Goal: Information Seeking & Learning: Learn about a topic

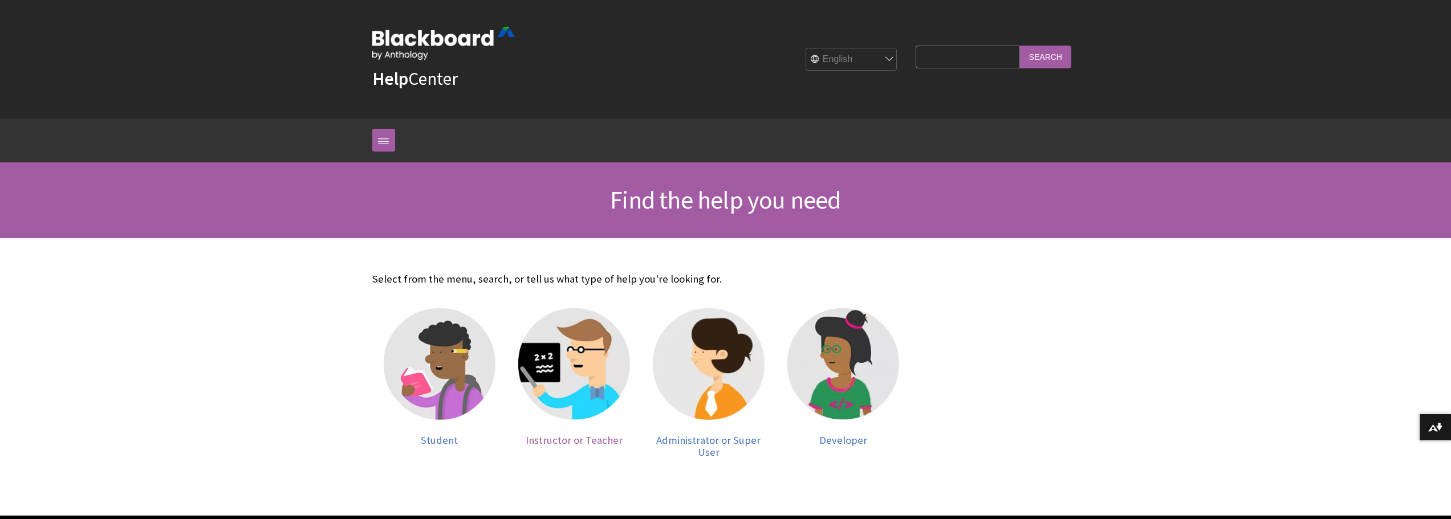
click at [549, 391] on img at bounding box center [574, 364] width 112 height 112
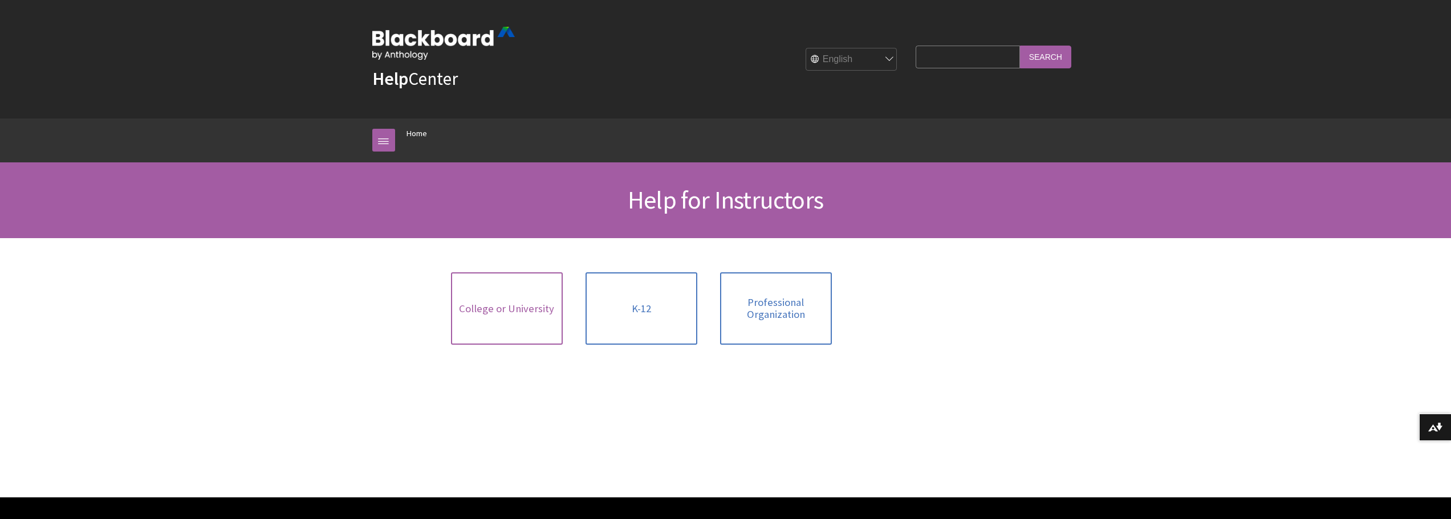
click at [524, 302] on link "College or University" at bounding box center [507, 309] width 112 height 72
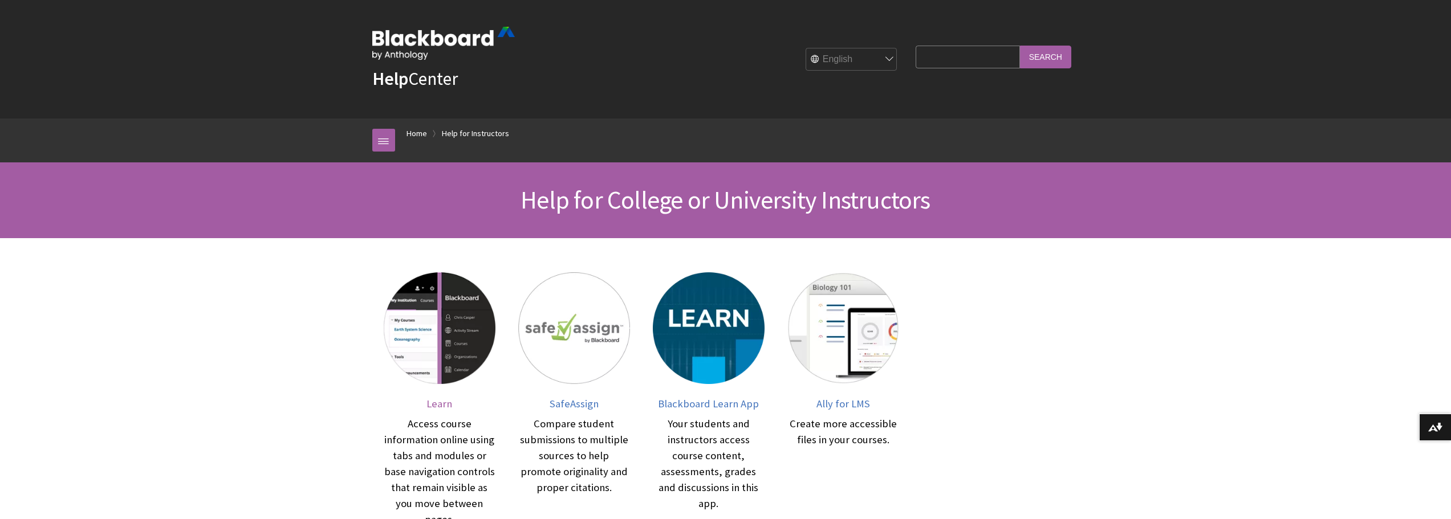
click at [422, 339] on img at bounding box center [440, 329] width 112 height 112
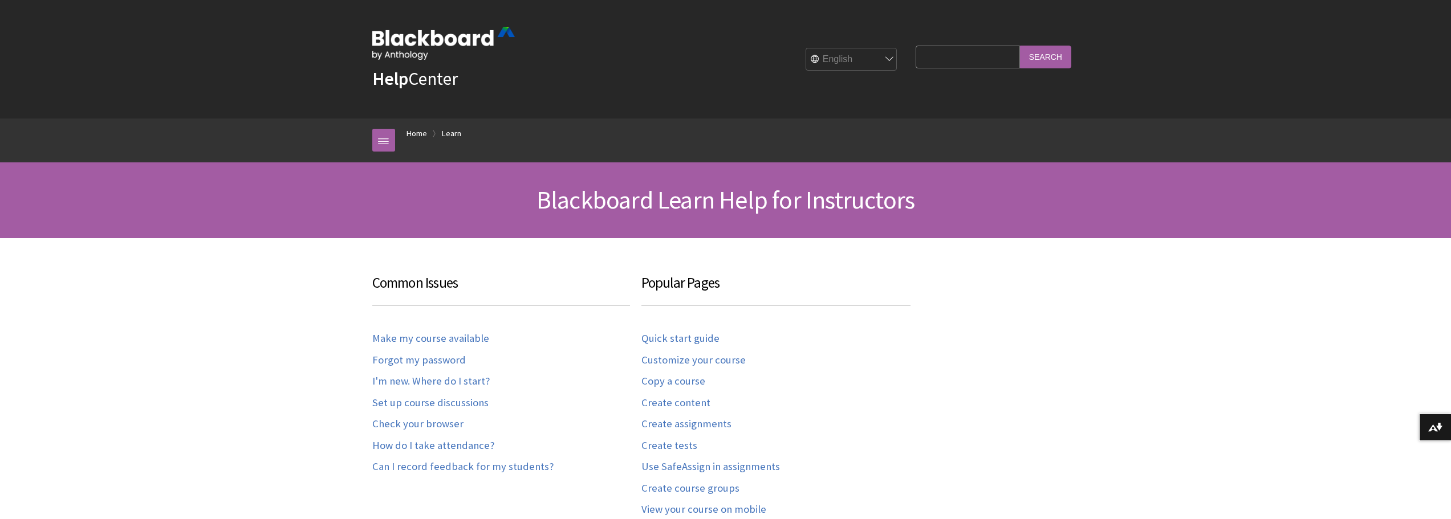
scroll to position [1123, 0]
click at [962, 50] on input "Search Query" at bounding box center [968, 57] width 104 height 22
type input ""feedback for student""
click at [1020, 46] on input "Search" at bounding box center [1045, 57] width 51 height 22
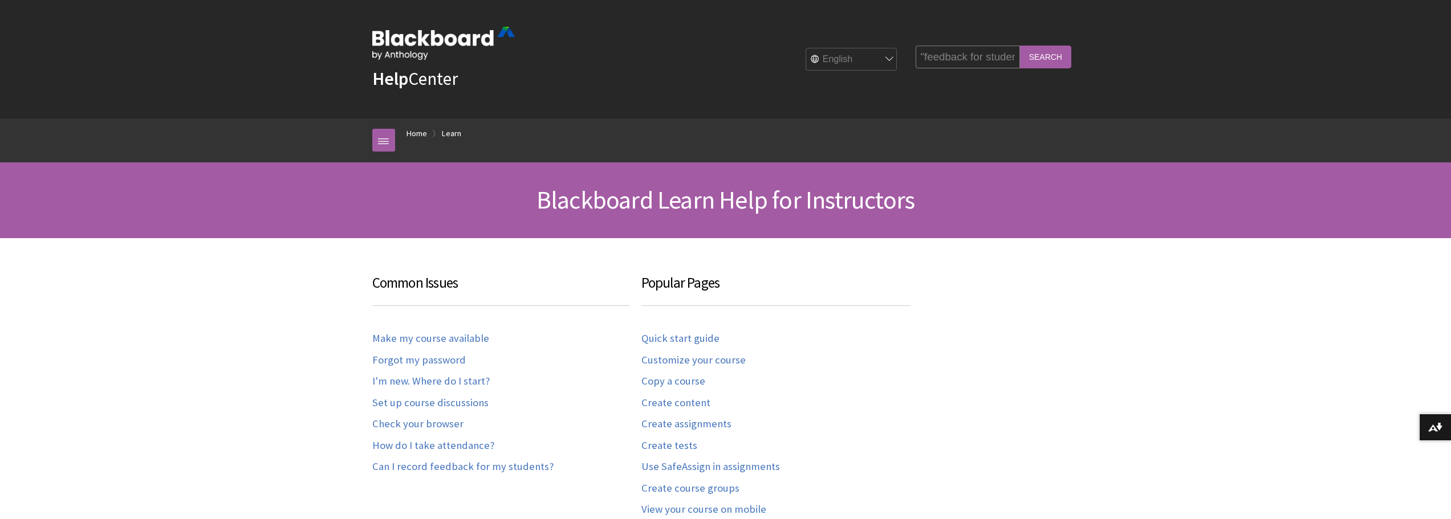
scroll to position [0, 0]
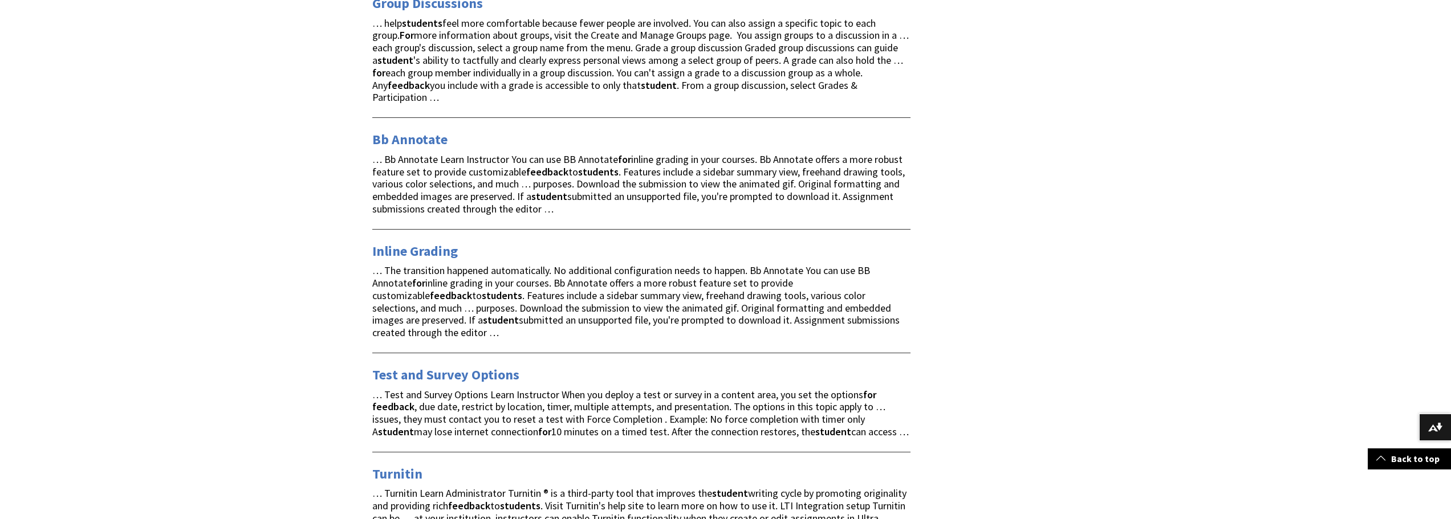
scroll to position [1140, 0]
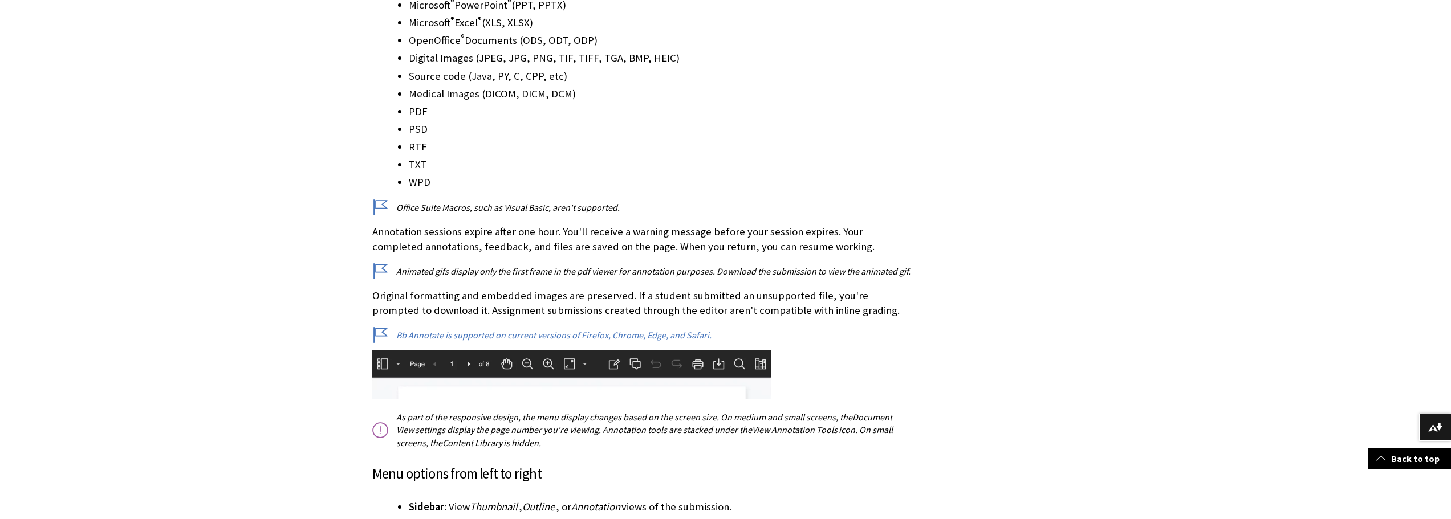
scroll to position [1290, 0]
